Goal: Find specific page/section: Find specific page/section

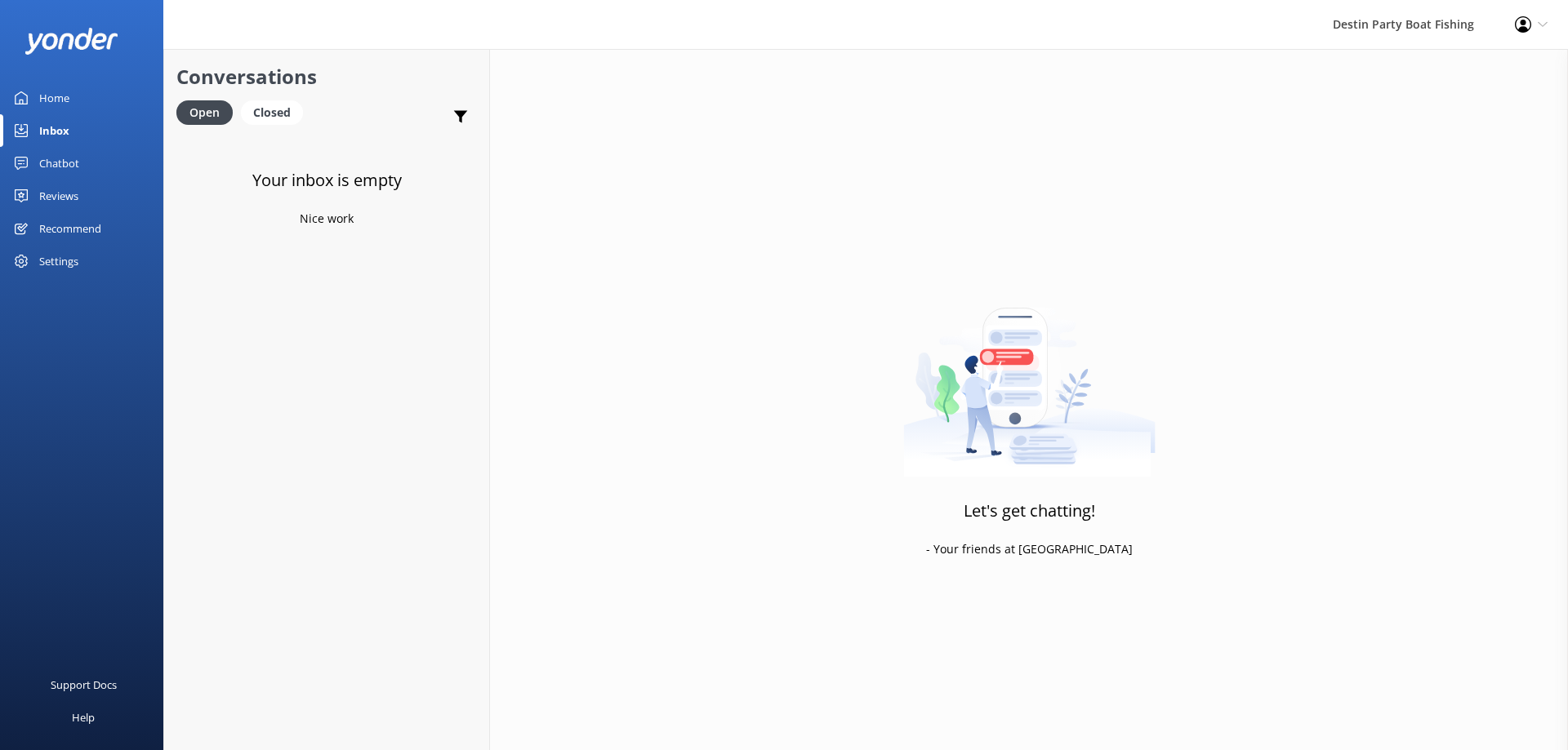
click at [65, 206] on div "Reviews" at bounding box center [59, 196] width 39 height 33
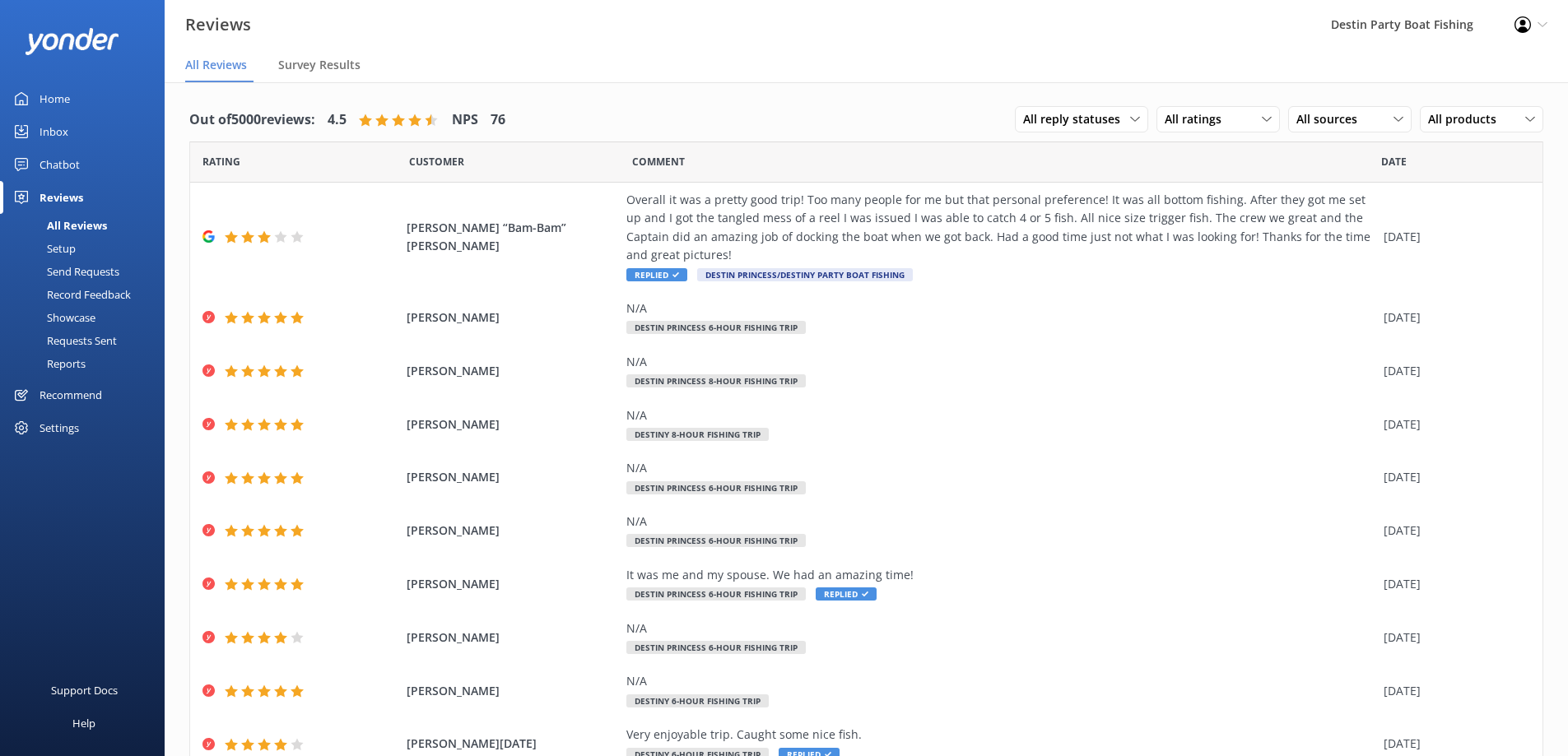
click at [52, 134] on div "Inbox" at bounding box center [54, 131] width 29 height 33
